Goal: Browse casually: Explore the website without a specific task or goal

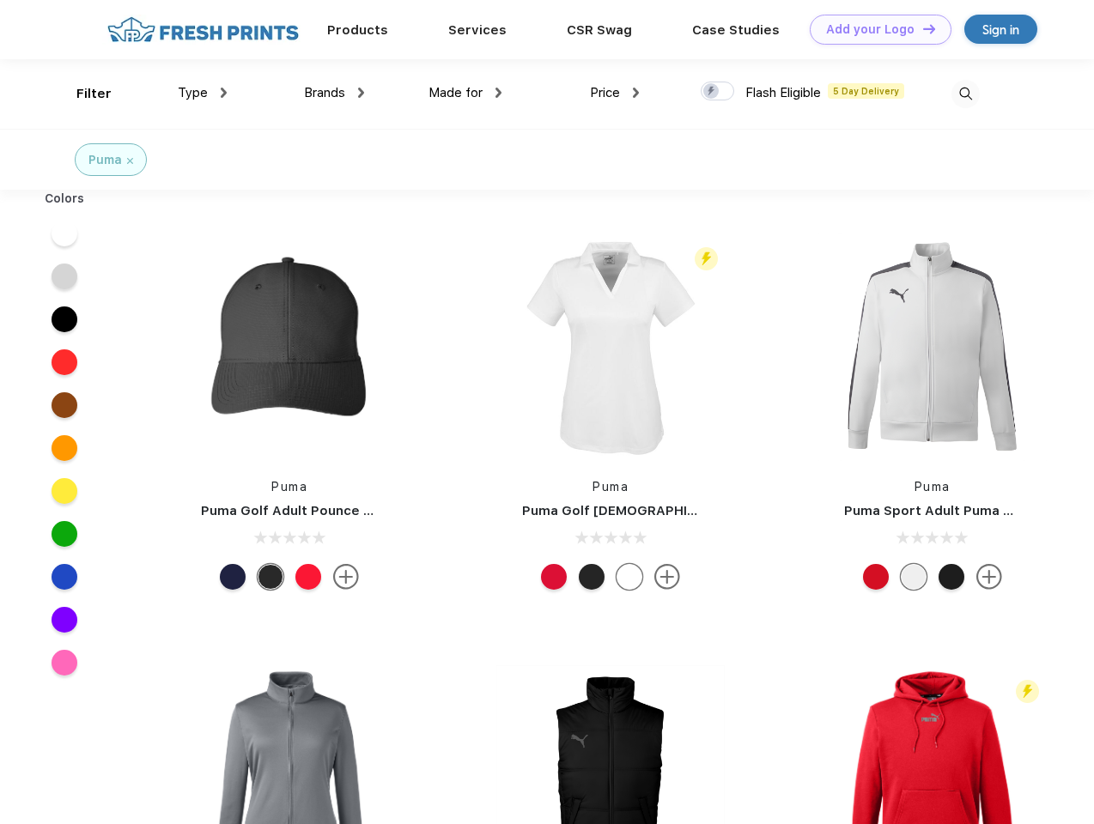
scroll to position [1, 0]
click at [874, 29] on link "Add your Logo Design Tool" at bounding box center [880, 30] width 142 height 30
click at [0, 0] on div "Design Tool" at bounding box center [0, 0] width 0 height 0
click at [921, 28] on link "Add your Logo Design Tool" at bounding box center [880, 30] width 142 height 30
click at [82, 94] on div "Filter" at bounding box center [93, 94] width 35 height 20
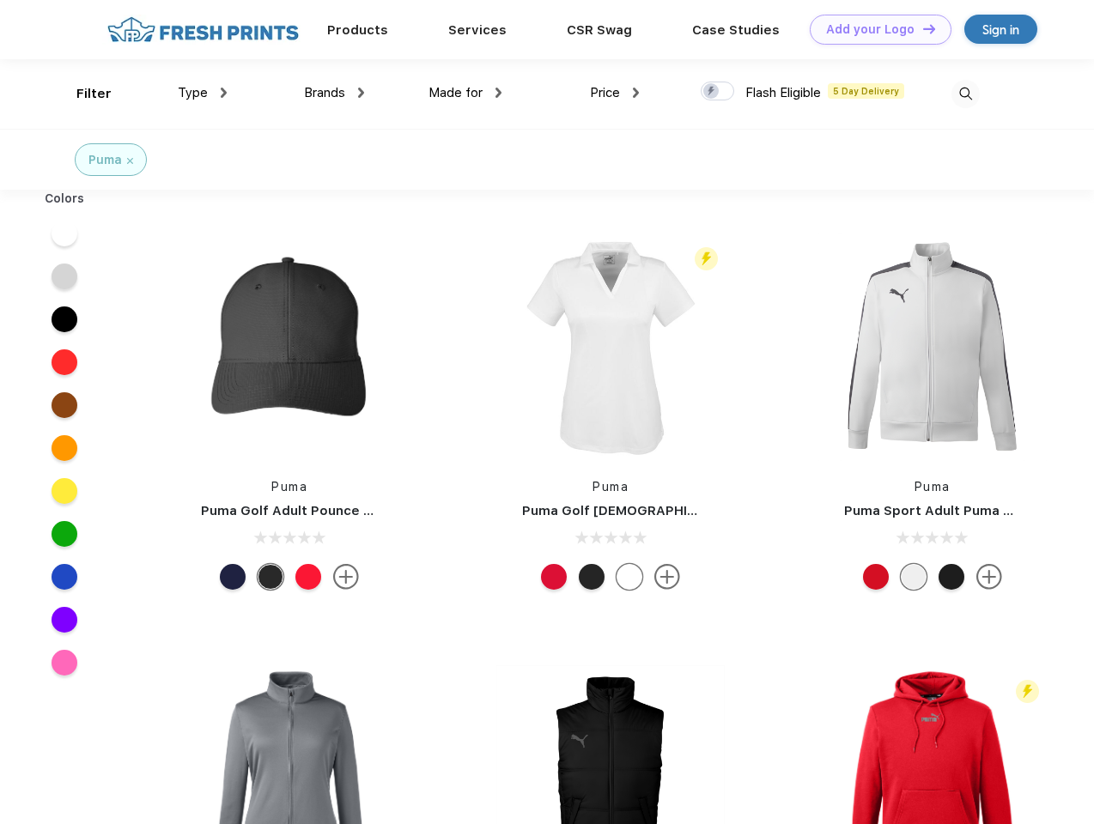
click at [203, 93] on span "Type" at bounding box center [193, 92] width 30 height 15
click at [334, 93] on span "Brands" at bounding box center [324, 92] width 41 height 15
click at [465, 93] on span "Made for" at bounding box center [455, 92] width 54 height 15
click at [615, 93] on span "Price" at bounding box center [605, 92] width 30 height 15
click at [718, 92] on div at bounding box center [716, 91] width 33 height 19
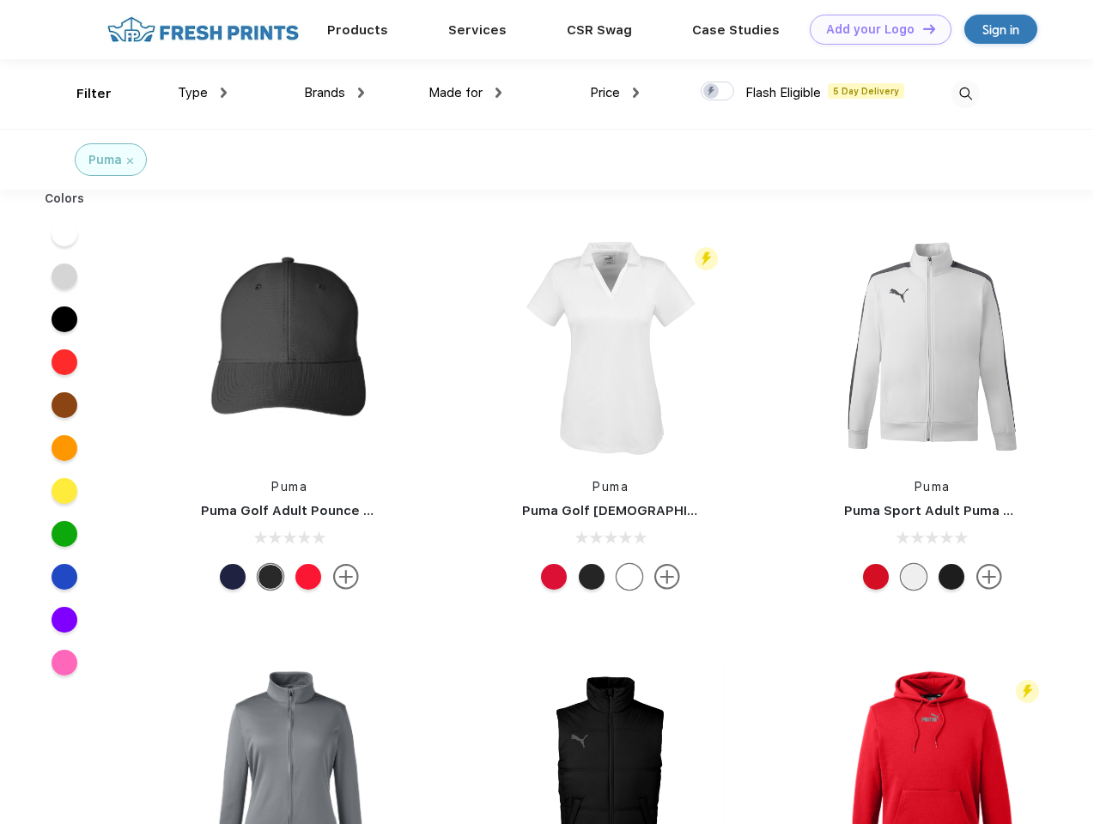
click at [712, 92] on input "checkbox" at bounding box center [705, 86] width 11 height 11
checkbox input "true"
